Goal: Check status: Check status

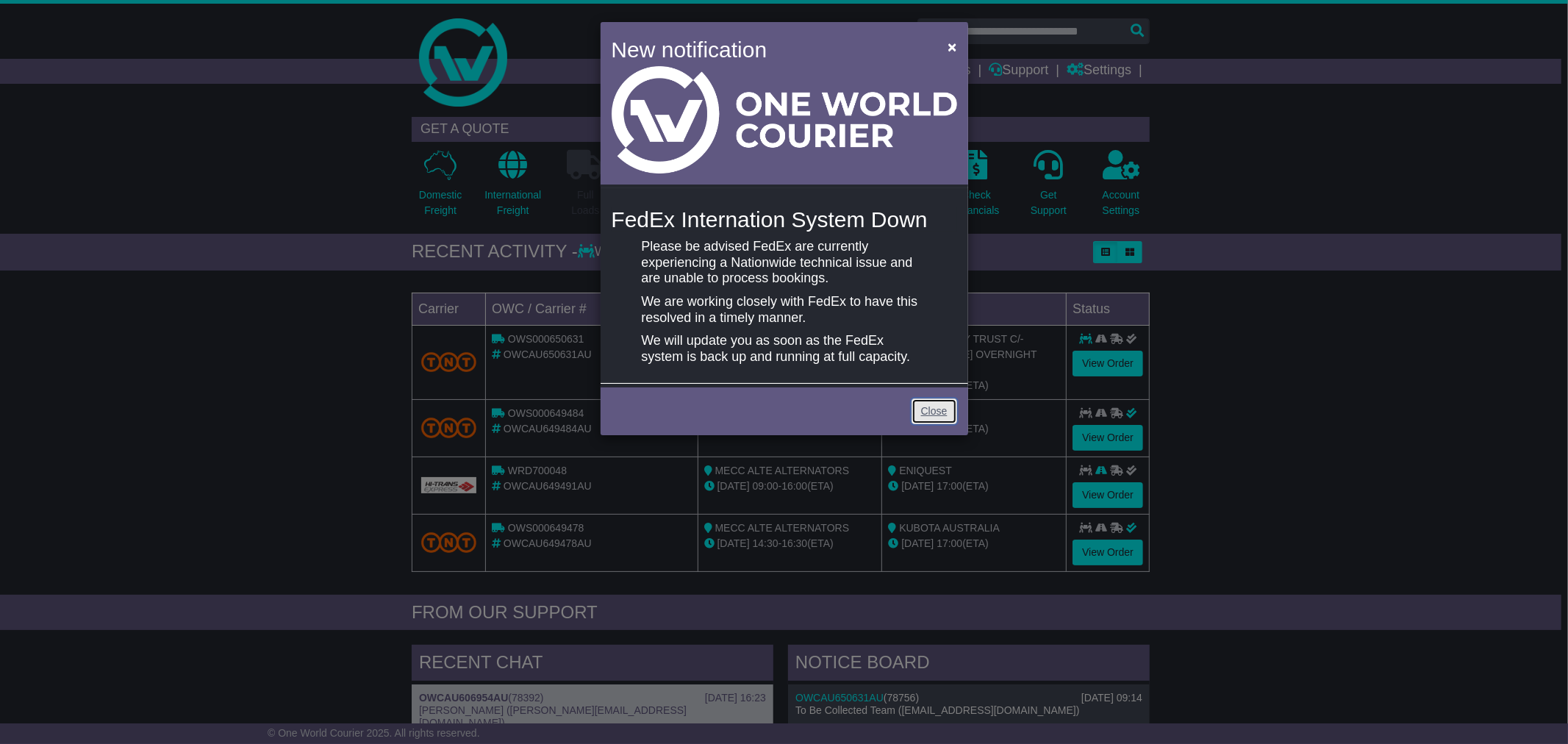
click at [918, 405] on link "Close" at bounding box center [934, 411] width 45 height 26
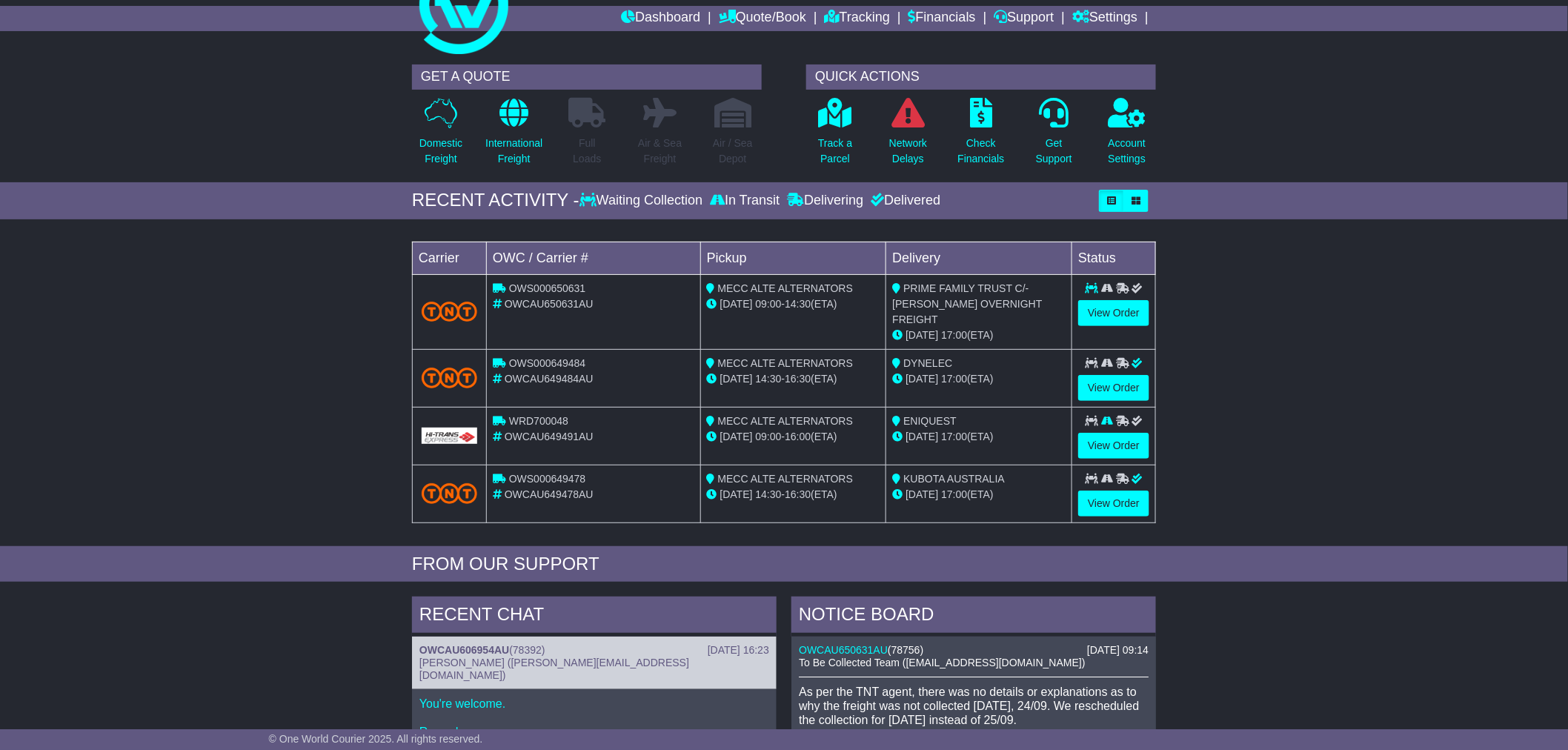
scroll to position [83, 0]
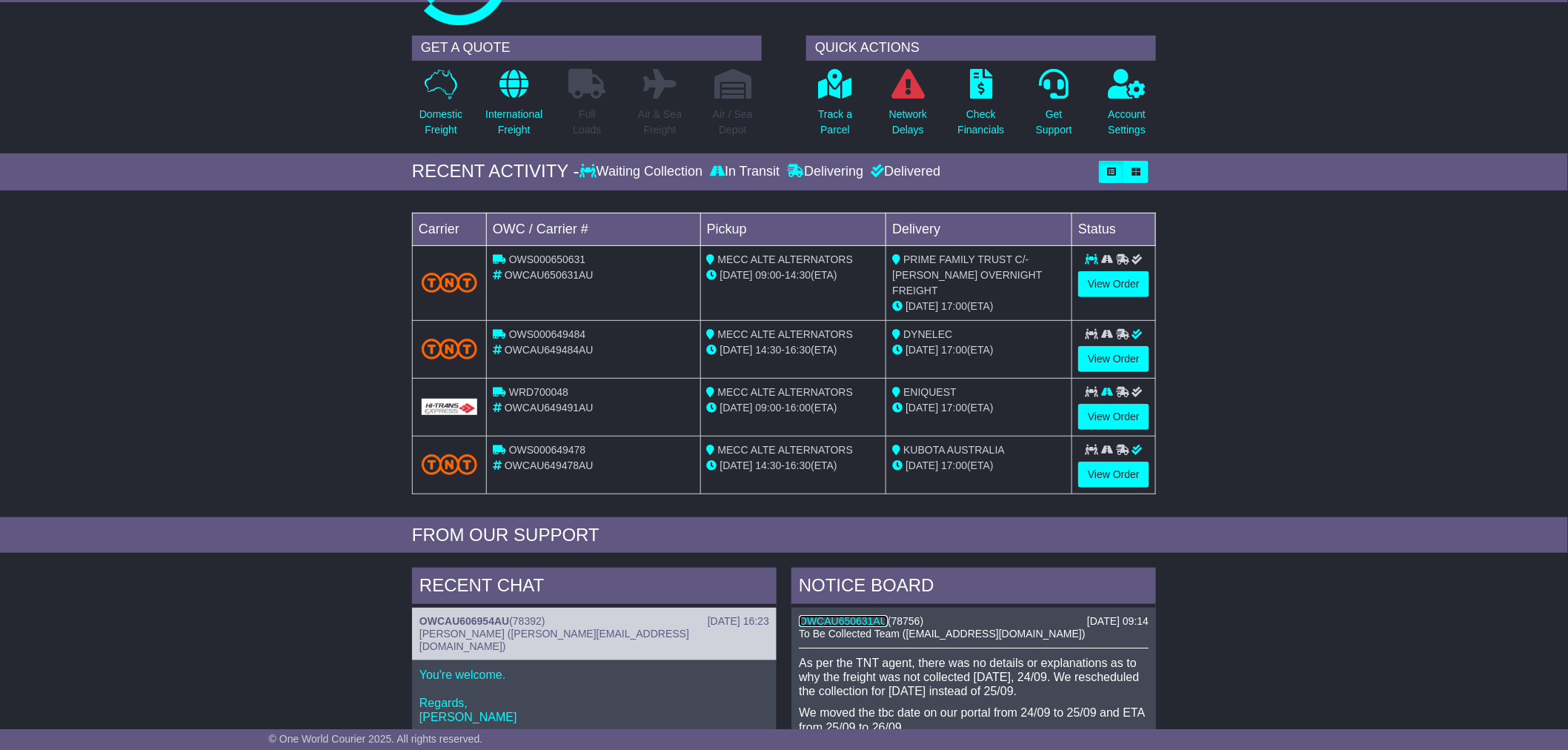
click at [868, 615] on link "OWCAU650631AU" at bounding box center [843, 620] width 89 height 12
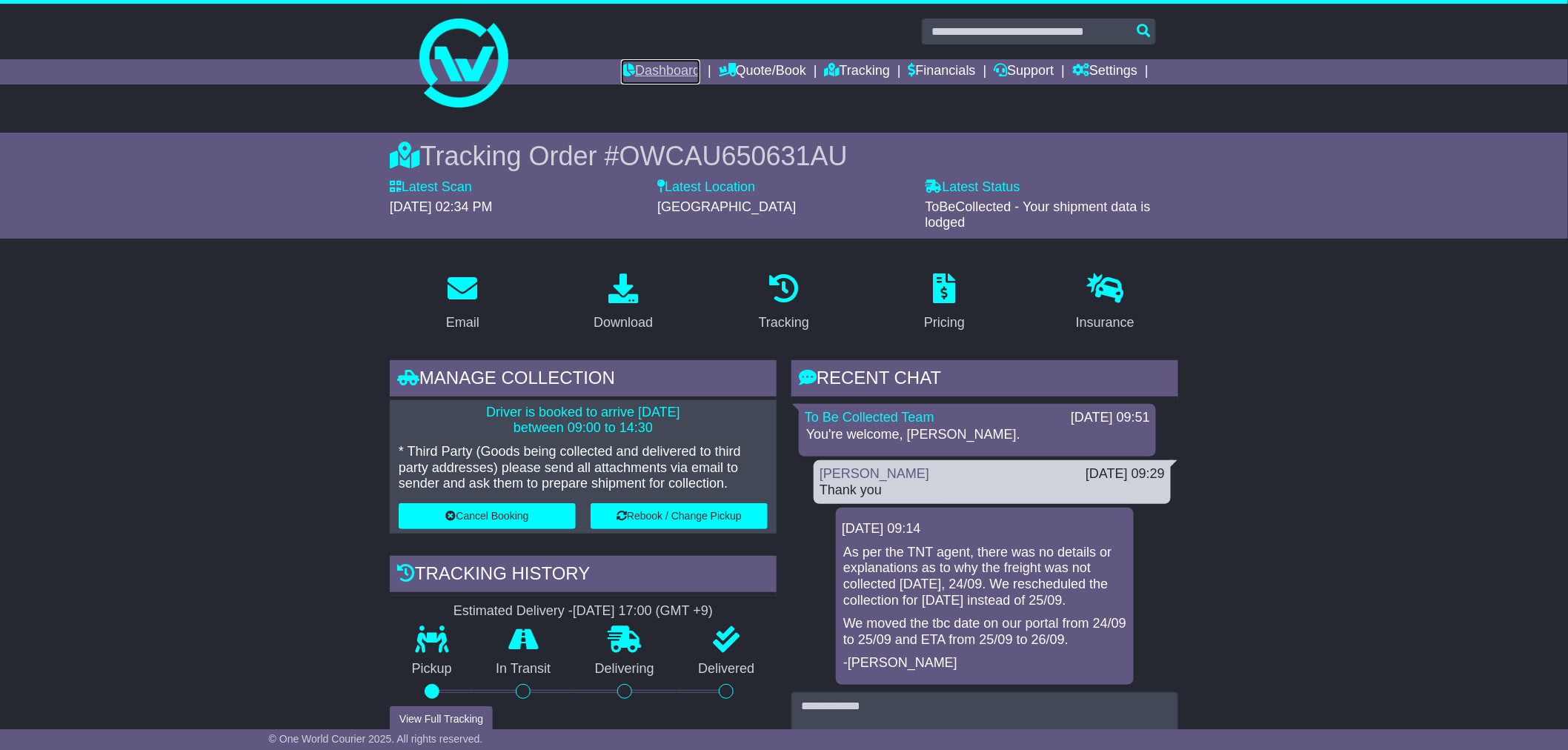
click at [624, 63] on link "Dashboard" at bounding box center [660, 72] width 79 height 25
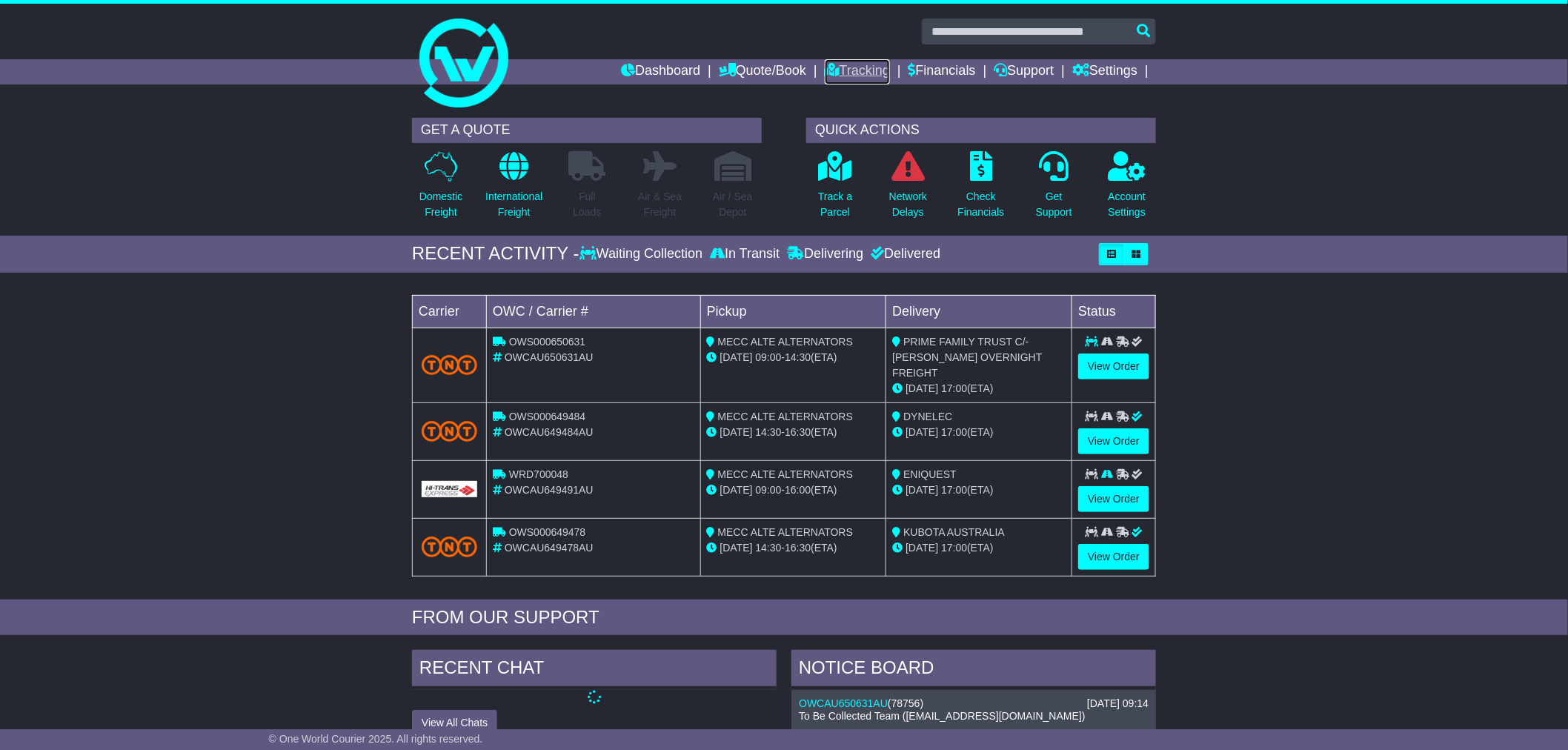
click at [838, 64] on link "Tracking" at bounding box center [857, 72] width 65 height 25
